Goal: Task Accomplishment & Management: Manage account settings

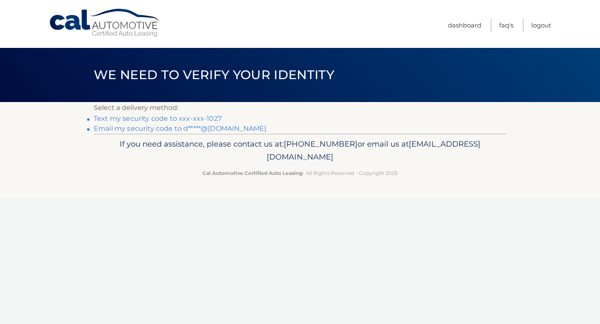
click at [167, 118] on link "Text my security code to xxx-xxx-1027" at bounding box center [158, 119] width 128 height 8
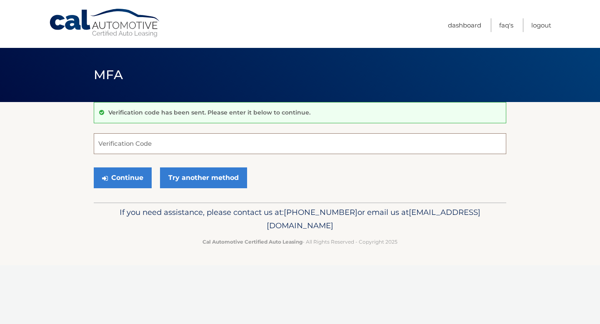
click at [118, 145] on input "Verification Code" at bounding box center [300, 143] width 413 height 21
type input "340319"
click at [130, 178] on button "Continue" at bounding box center [123, 178] width 58 height 21
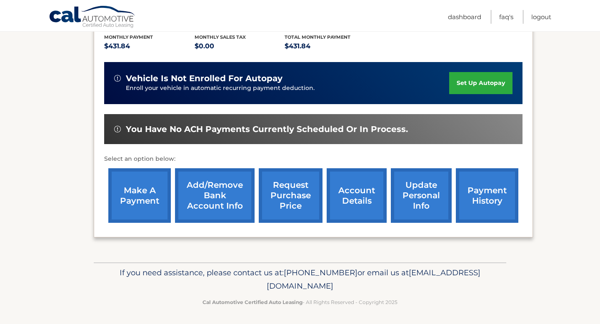
scroll to position [181, 0]
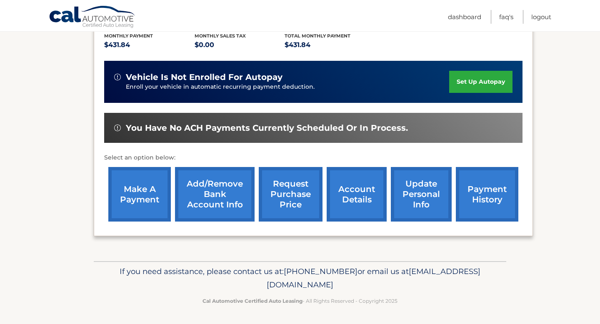
click at [286, 204] on link "request purchase price" at bounding box center [291, 194] width 64 height 55
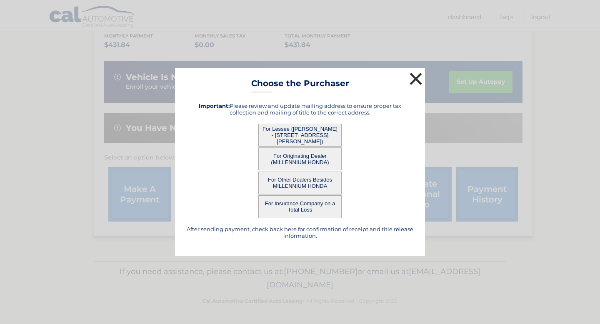
click at [417, 78] on button "×" at bounding box center [416, 78] width 17 height 17
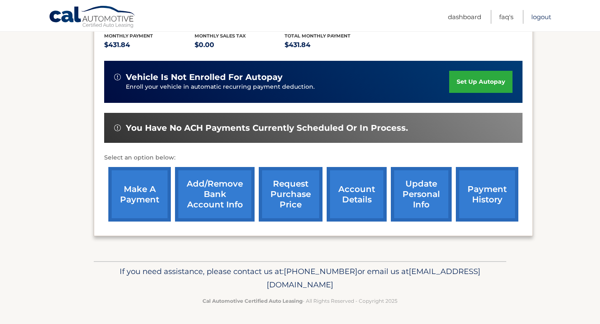
click at [542, 17] on link "Logout" at bounding box center [542, 17] width 20 height 14
